Goal: Task Accomplishment & Management: Use online tool/utility

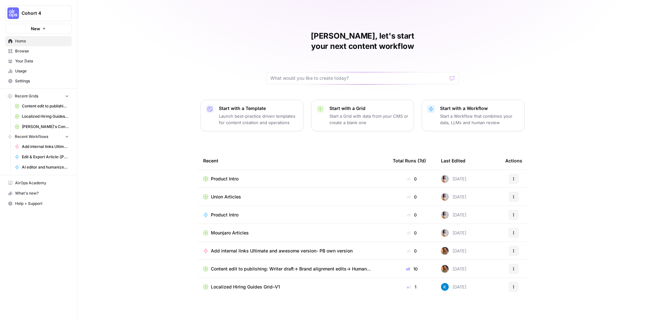
click at [244, 229] on span "Mounjaro Articles" at bounding box center [230, 232] width 38 height 6
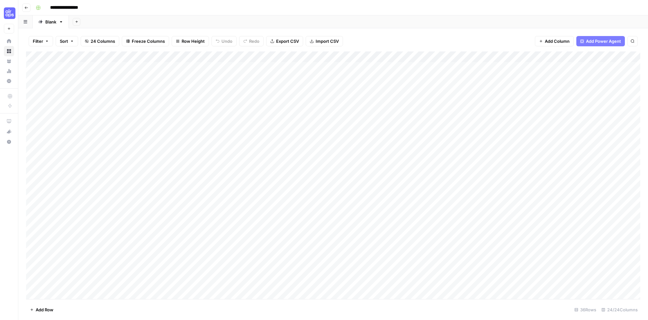
click at [338, 57] on div "Add Column" at bounding box center [333, 174] width 614 height 247
click at [326, 112] on span "Configure Inputs" at bounding box center [334, 111] width 56 height 6
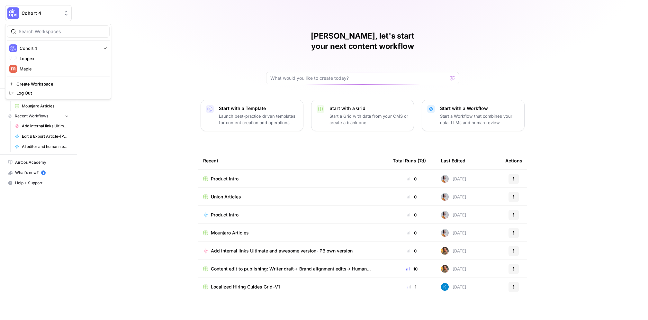
click at [48, 16] on span "Cohort 4" at bounding box center [41, 13] width 39 height 6
click at [47, 94] on span "Log Out" at bounding box center [60, 93] width 88 height 6
